Goal: Navigation & Orientation: Find specific page/section

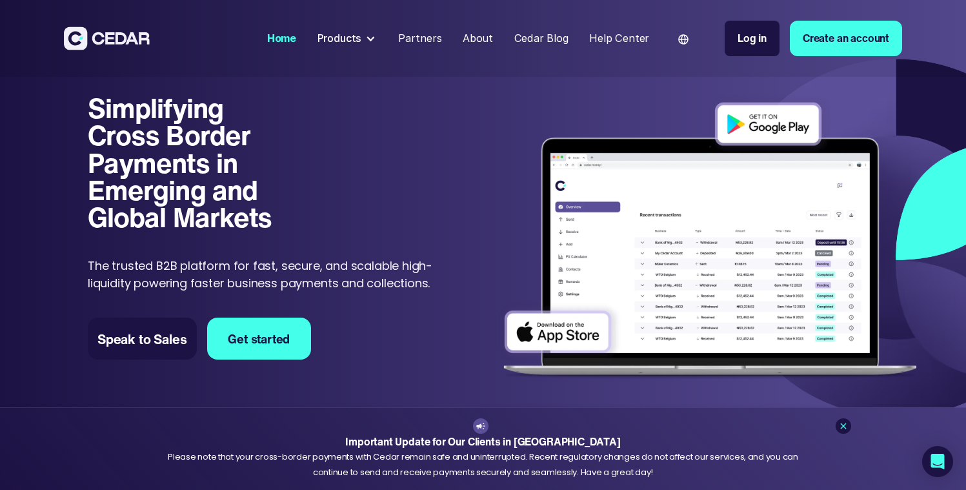
scroll to position [255, 0]
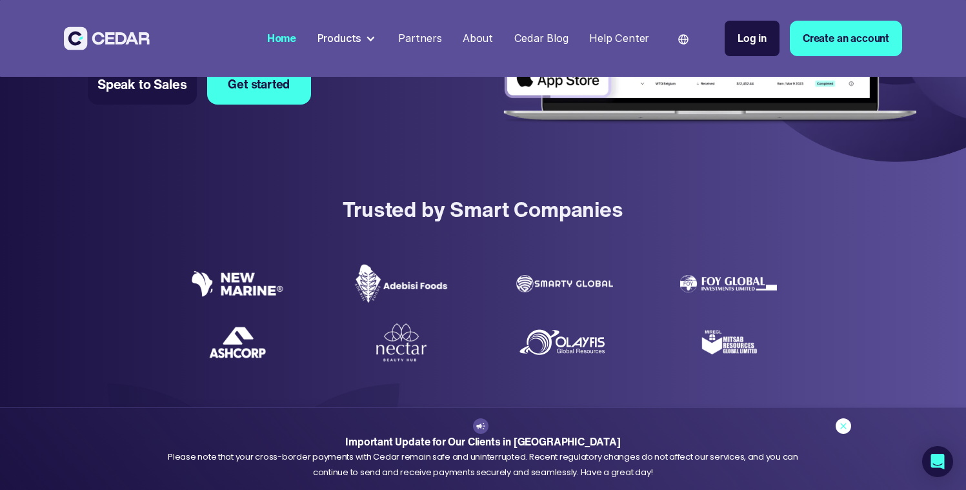
click at [846, 428] on icon at bounding box center [843, 426] width 10 height 10
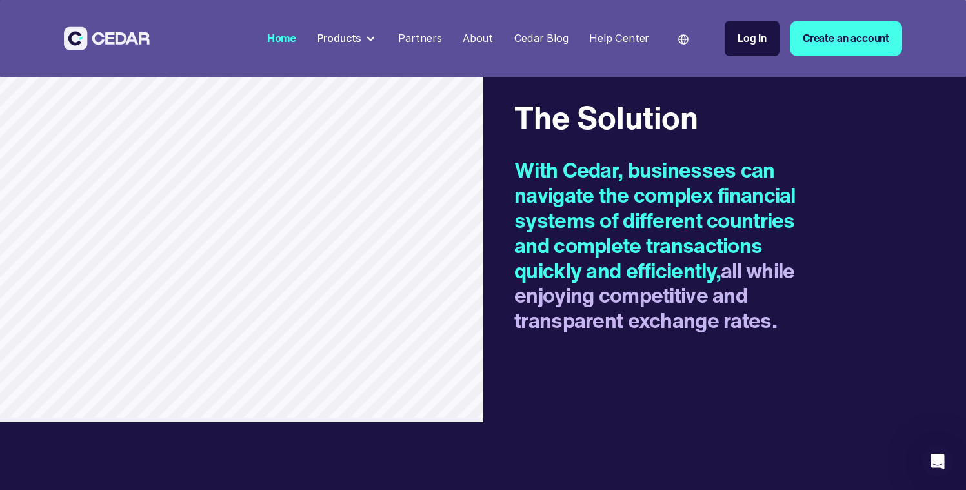
scroll to position [1882, 0]
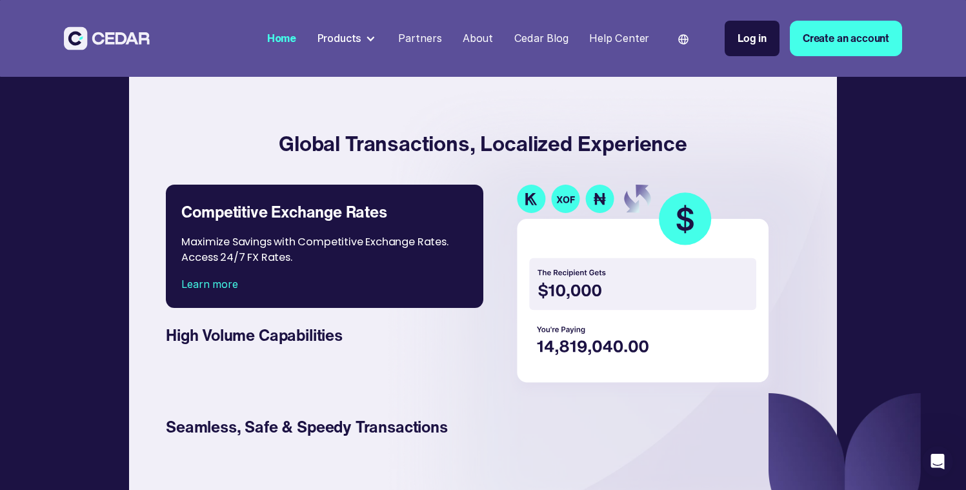
click at [438, 37] on div "Partners" at bounding box center [420, 37] width 44 height 15
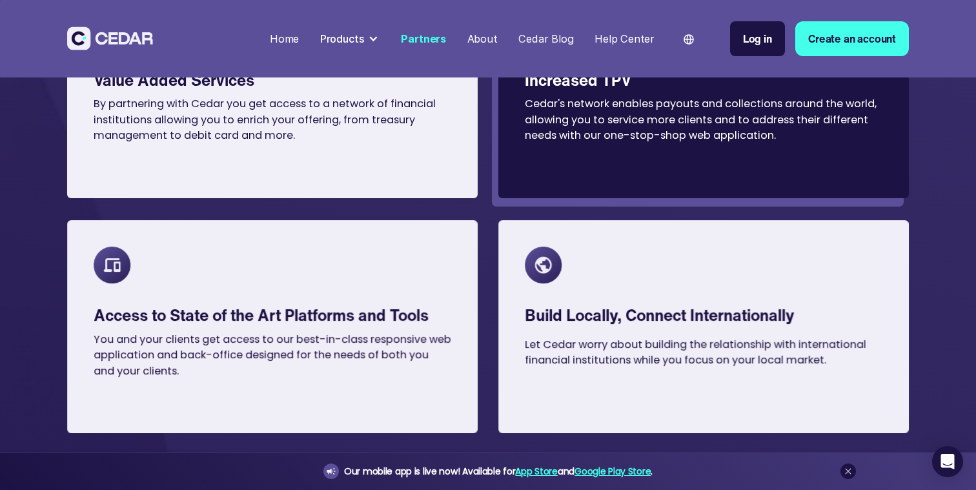
scroll to position [1053, 0]
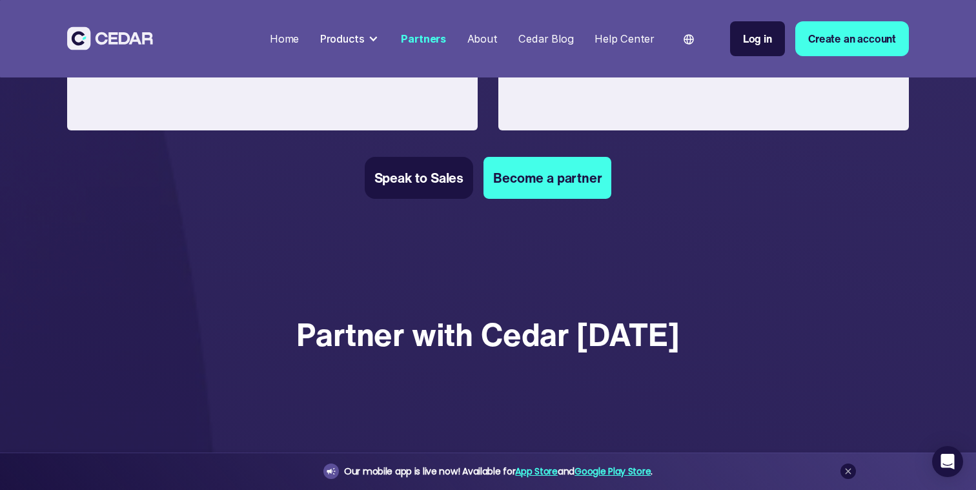
click at [281, 39] on div "Home" at bounding box center [284, 38] width 29 height 15
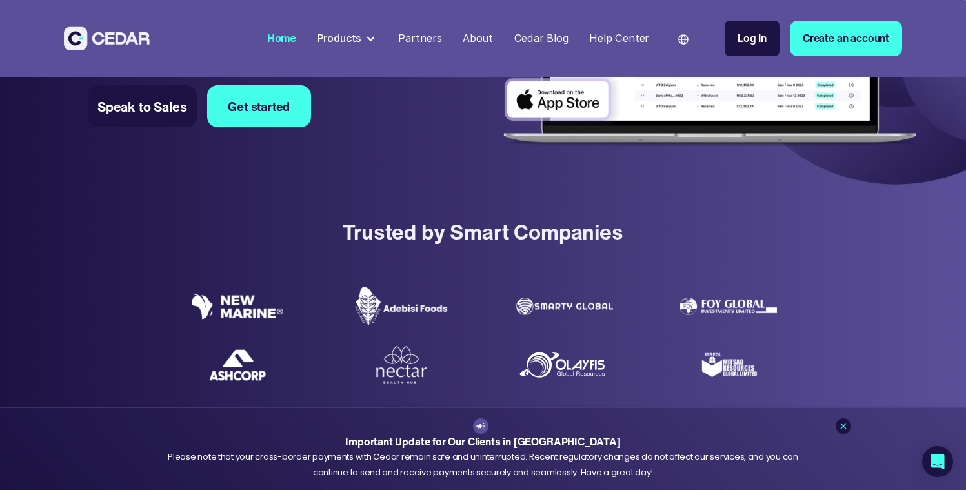
scroll to position [242, 0]
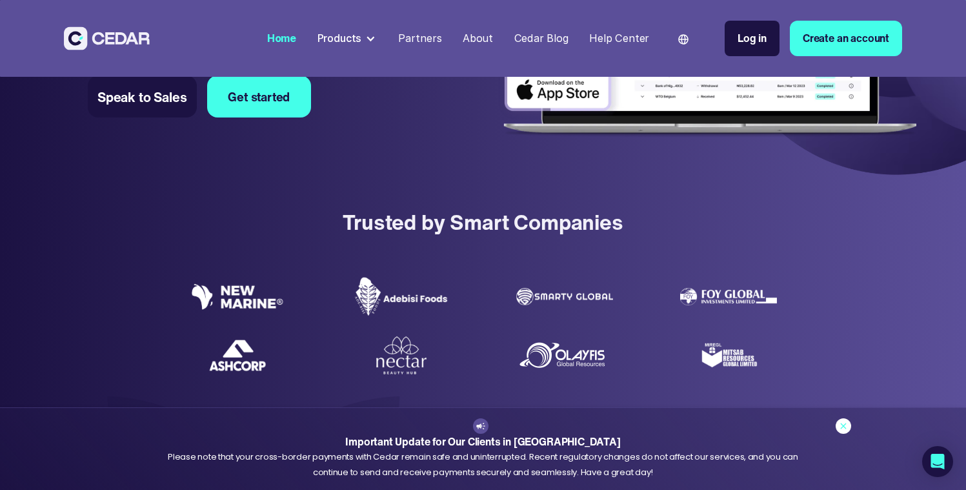
click at [838, 428] on icon at bounding box center [843, 426] width 10 height 10
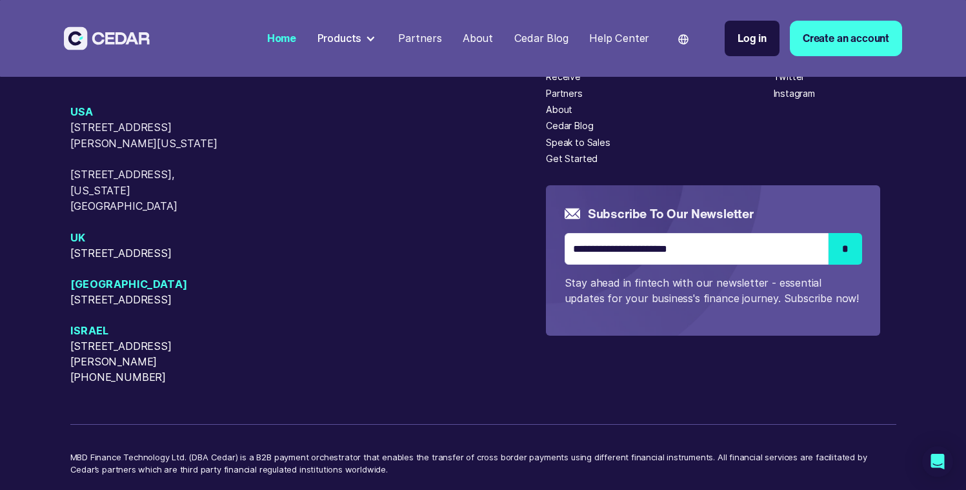
scroll to position [5368, 0]
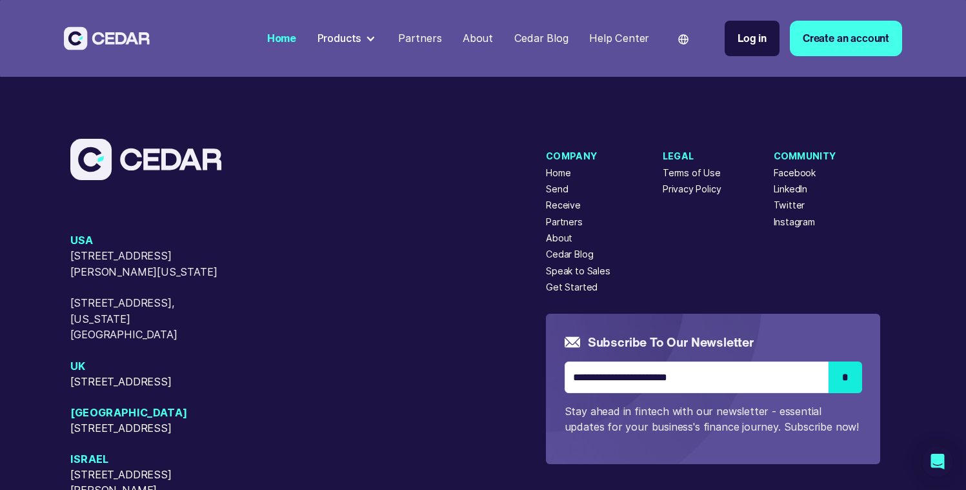
click at [374, 39] on div at bounding box center [370, 39] width 10 height 10
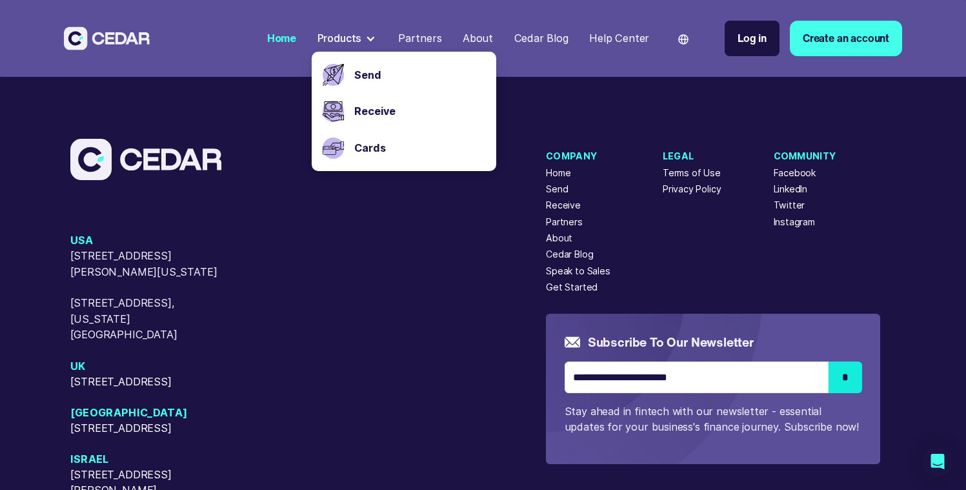
click at [427, 281] on div "USA 405 Cameron Sreet, Alexandria, Virginia, 22314 50 W 23rd Street, New York, …" at bounding box center [308, 372] width 476 height 281
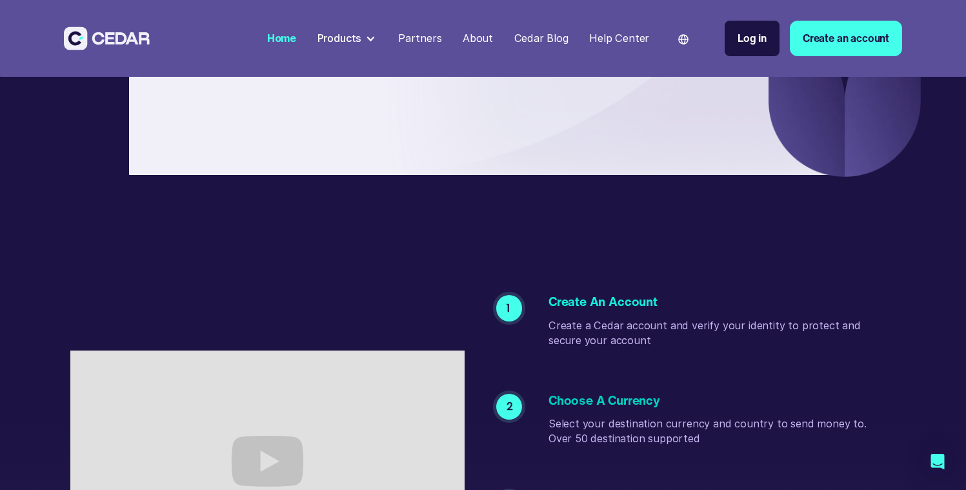
scroll to position [2511, 0]
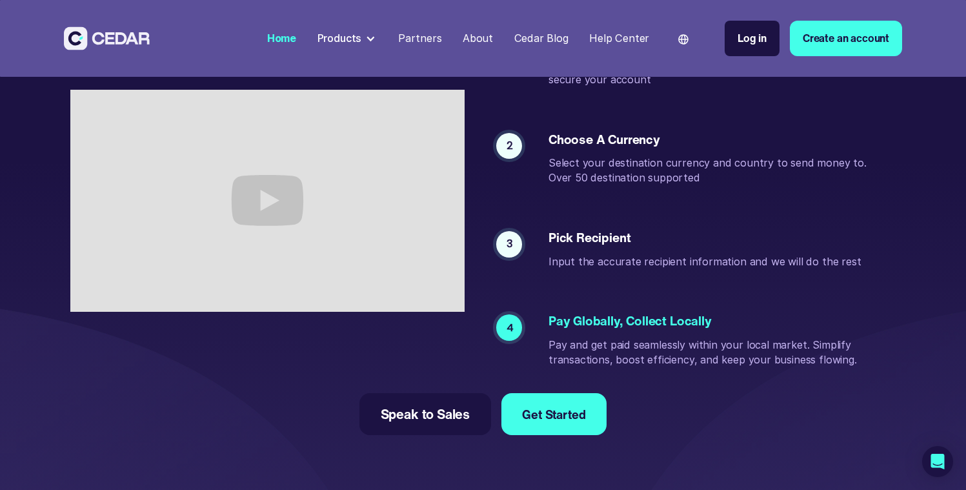
click at [376, 40] on div at bounding box center [370, 39] width 10 height 10
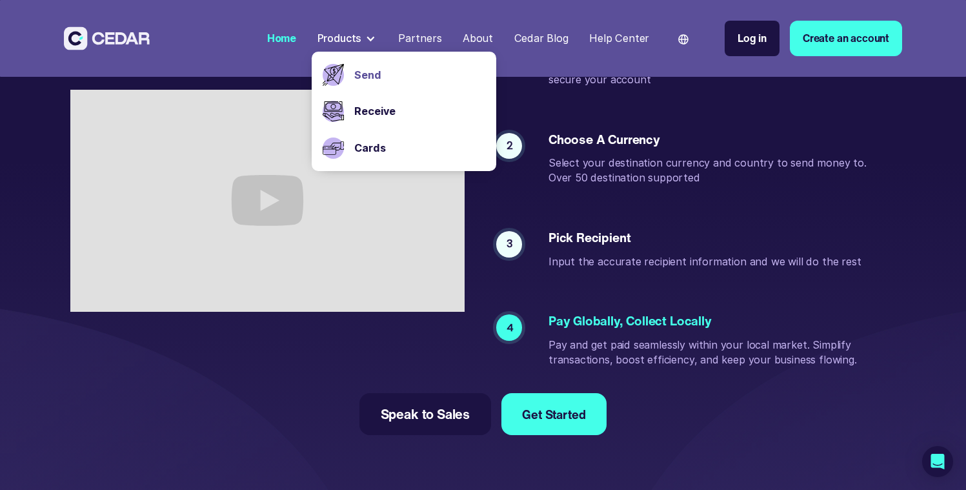
click at [380, 73] on link "Send" at bounding box center [419, 74] width 131 height 15
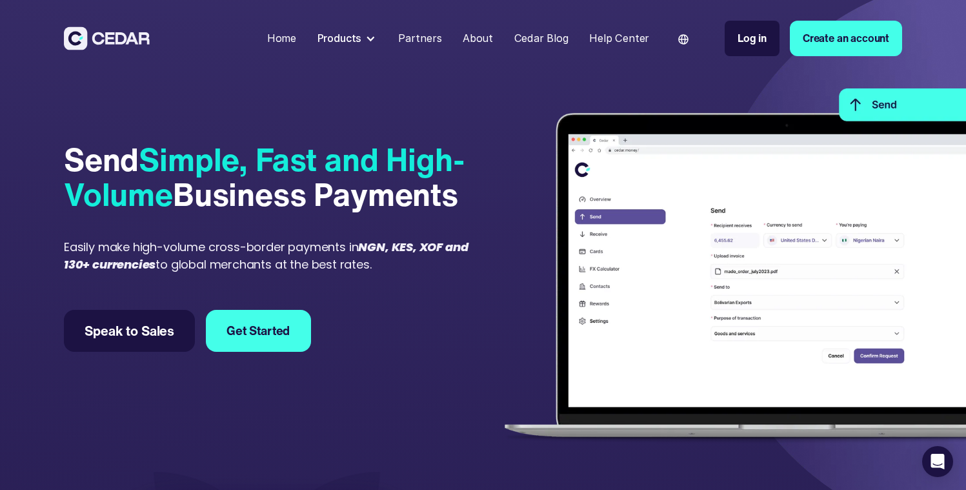
click at [430, 39] on div "Partners" at bounding box center [420, 37] width 44 height 15
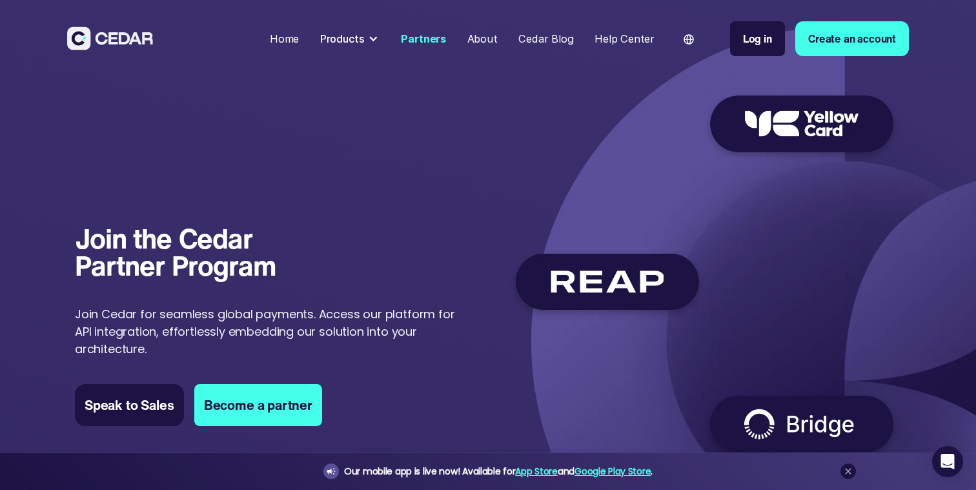
click at [487, 39] on div "About" at bounding box center [482, 38] width 30 height 15
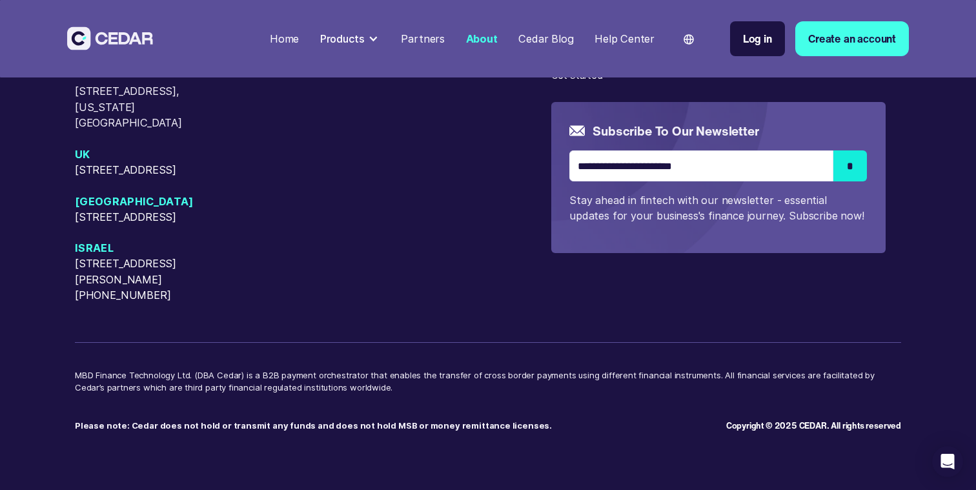
scroll to position [3552, 0]
